Goal: Task Accomplishment & Management: Use online tool/utility

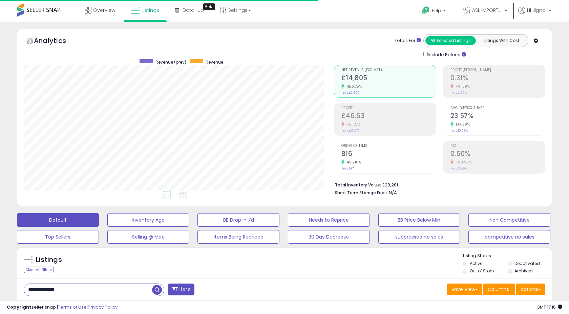
scroll to position [139, 310]
click at [104, 9] on span "Overview" at bounding box center [104, 10] width 22 height 7
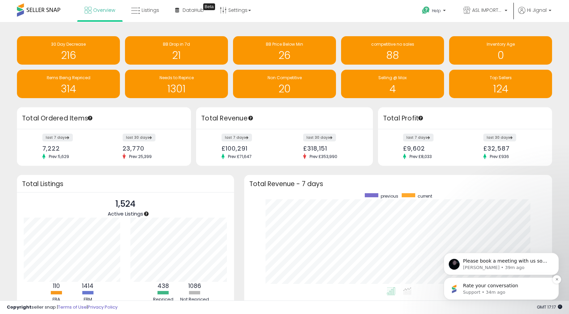
click at [507, 291] on p "Support • 34m ago" at bounding box center [506, 293] width 87 height 6
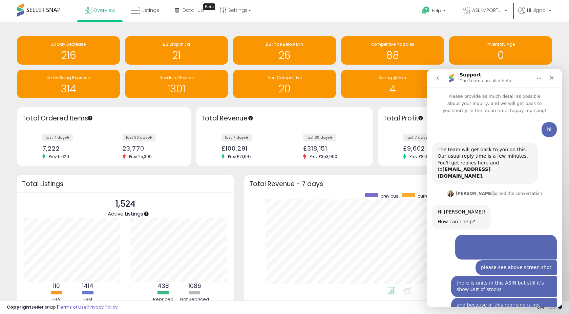
scroll to position [33, 0]
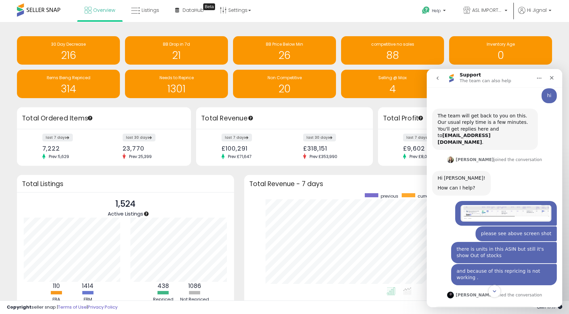
click at [492, 293] on icon "Scroll to bottom" at bounding box center [494, 292] width 6 height 6
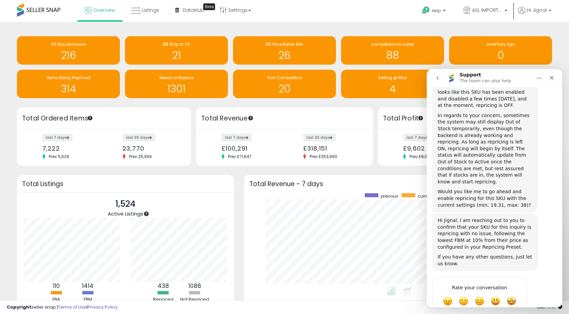
scroll to position [305, 0]
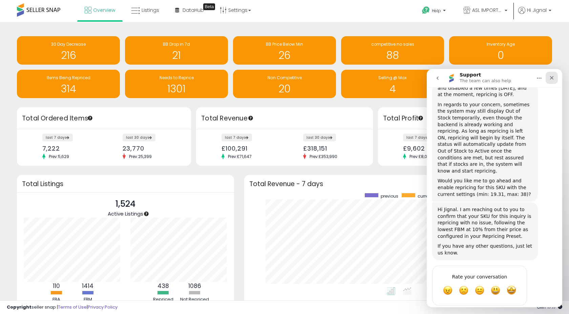
click at [552, 75] on icon "Close" at bounding box center [551, 77] width 5 height 5
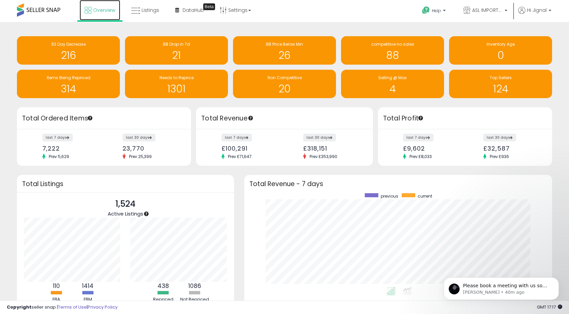
click at [105, 9] on span "Overview" at bounding box center [104, 10] width 22 height 7
click at [142, 14] on link "Listings" at bounding box center [145, 10] width 38 height 20
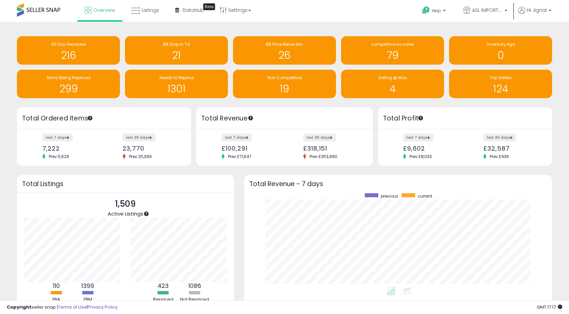
scroll to position [94, 294]
click at [107, 14] on link "Overview" at bounding box center [100, 10] width 41 height 20
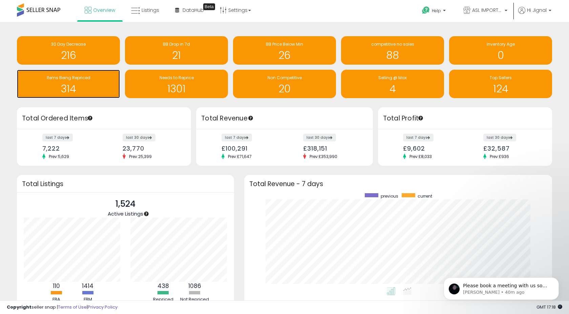
click at [83, 80] on span "Items Being Repriced" at bounding box center [69, 78] width 44 height 6
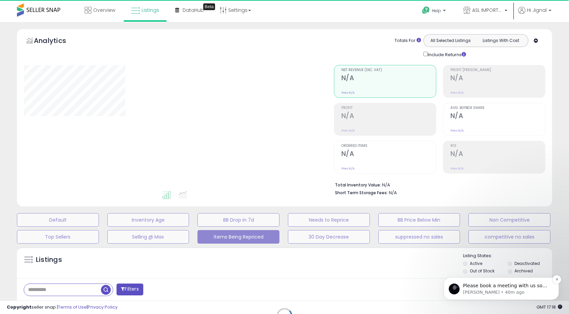
select select "**"
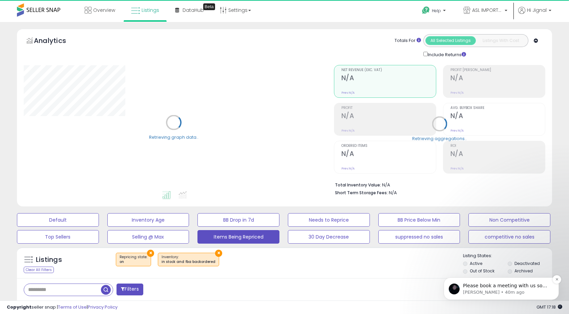
click at [532, 290] on p "Please book a meeting with us so we can go through your import together." at bounding box center [506, 286] width 87 height 7
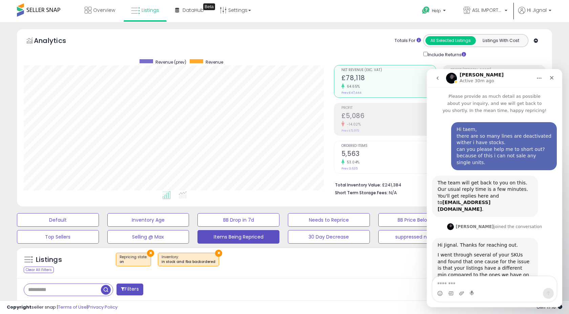
scroll to position [35, 0]
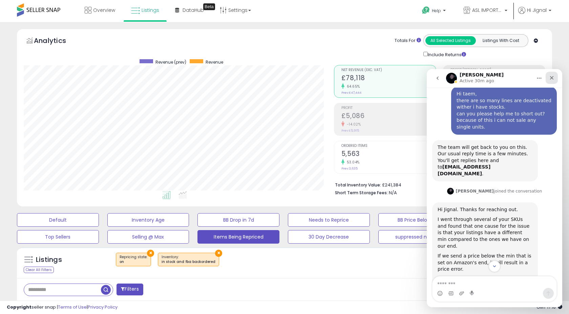
click at [554, 77] on icon "Close" at bounding box center [551, 77] width 5 height 5
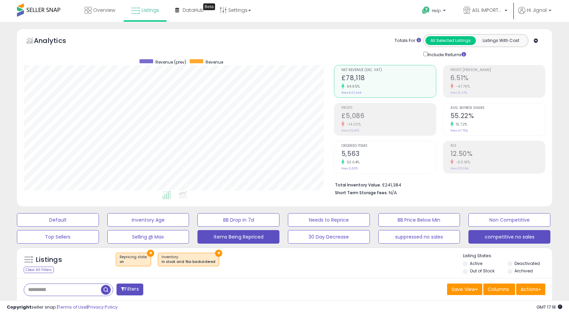
scroll to position [1394, 0]
click at [519, 272] on label "Archived" at bounding box center [523, 271] width 18 height 6
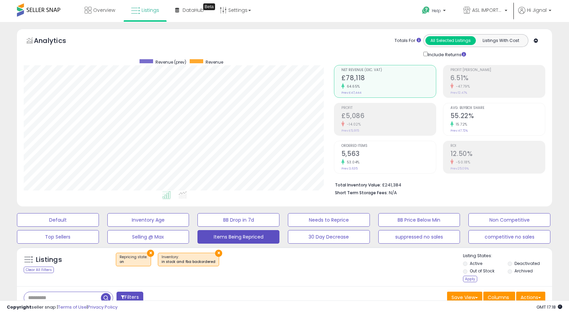
click at [517, 262] on label "Deactivated" at bounding box center [526, 264] width 25 height 6
click at [482, 271] on label "Out of Stock" at bounding box center [482, 271] width 25 height 6
click at [476, 263] on label "Active" at bounding box center [476, 264] width 13 height 6
click at [471, 277] on div "Apply" at bounding box center [470, 279] width 14 height 6
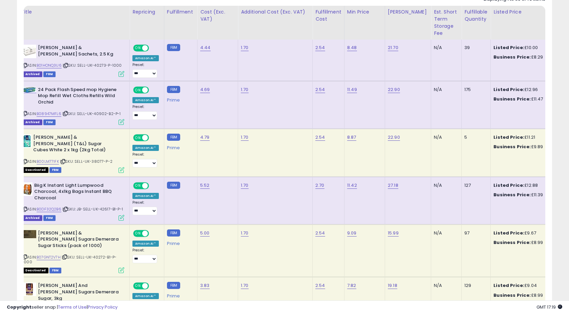
scroll to position [0, 0]
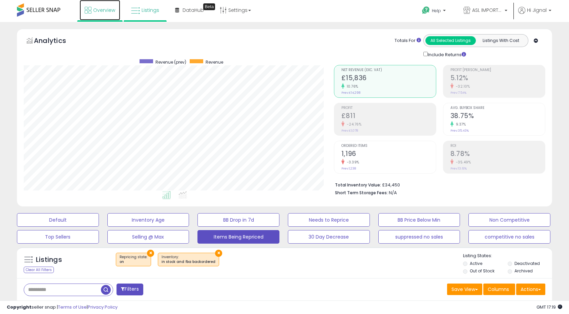
click at [109, 15] on link "Overview" at bounding box center [100, 10] width 41 height 20
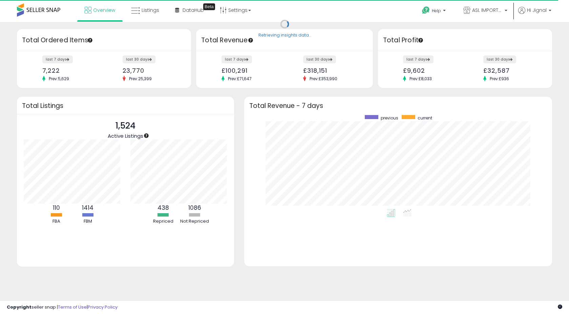
scroll to position [94, 294]
